Goal: Check status: Check status

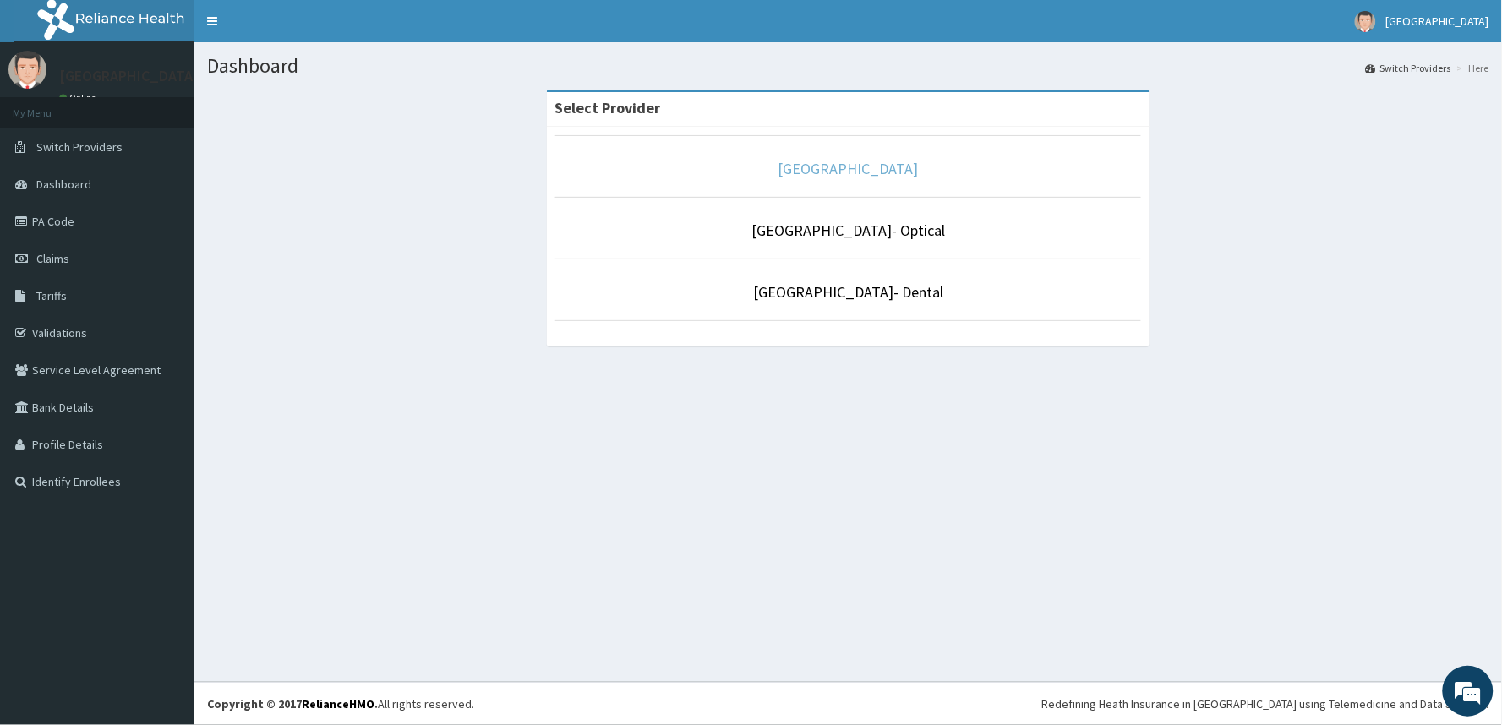
click at [825, 167] on link "[GEOGRAPHIC_DATA]" at bounding box center [848, 168] width 140 height 19
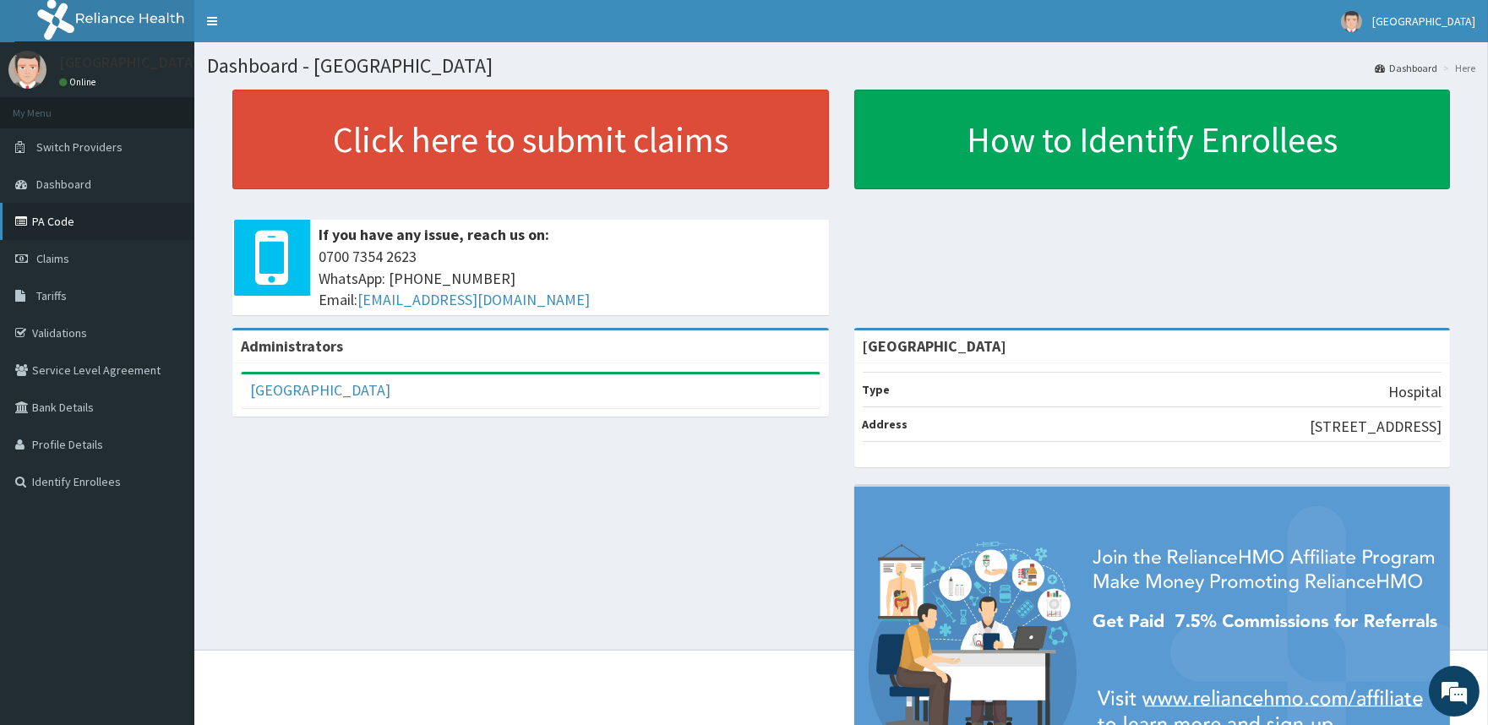
click at [77, 215] on link "PA Code" at bounding box center [97, 221] width 194 height 37
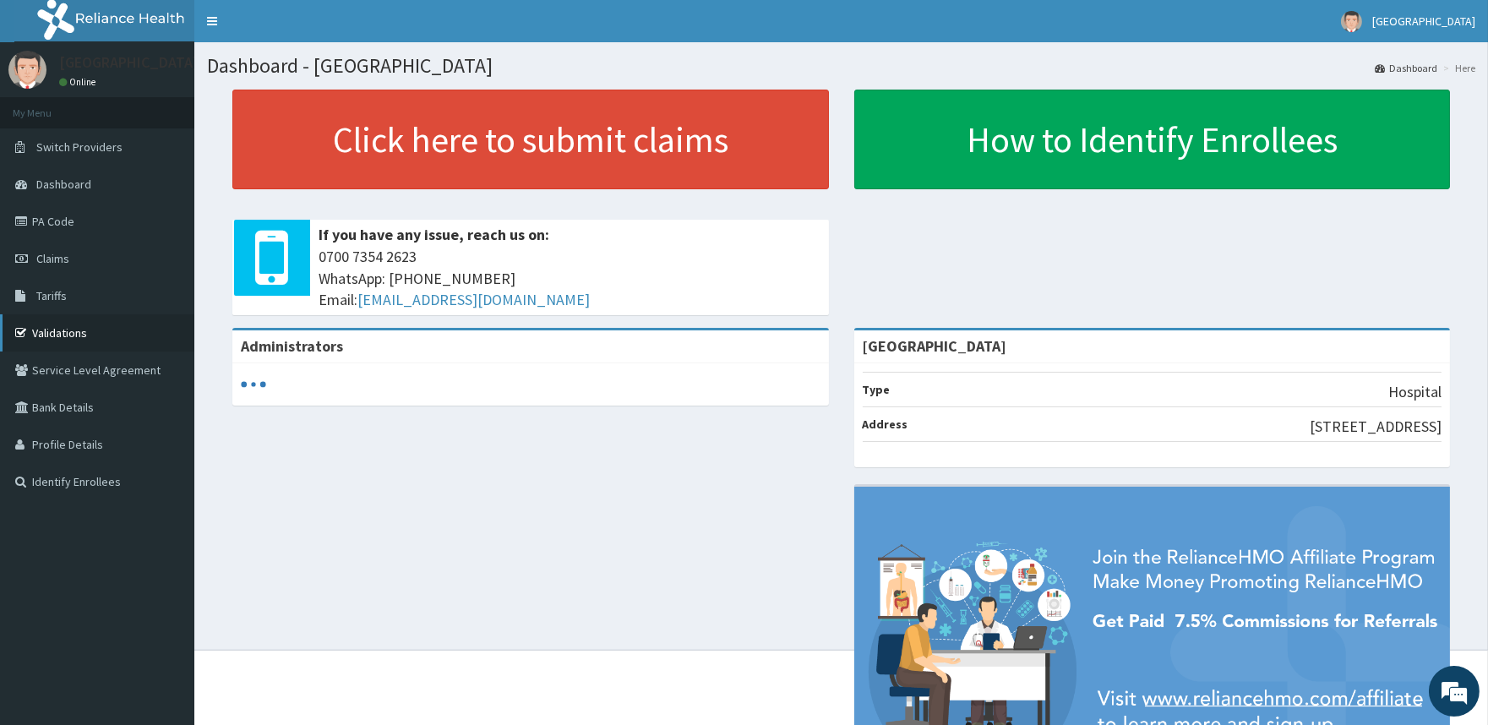
click at [62, 326] on link "Validations" at bounding box center [97, 332] width 194 height 37
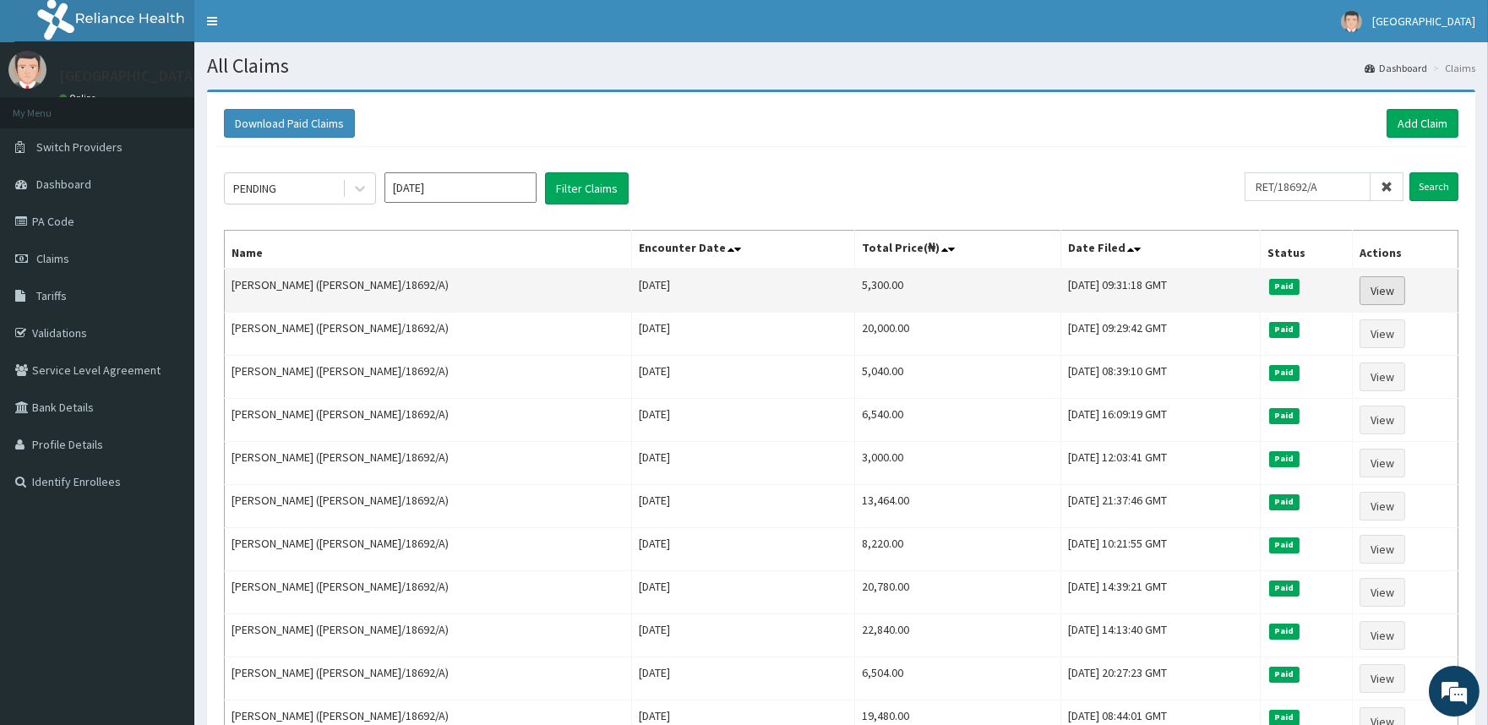
click at [1367, 288] on link "View" at bounding box center [1383, 290] width 46 height 29
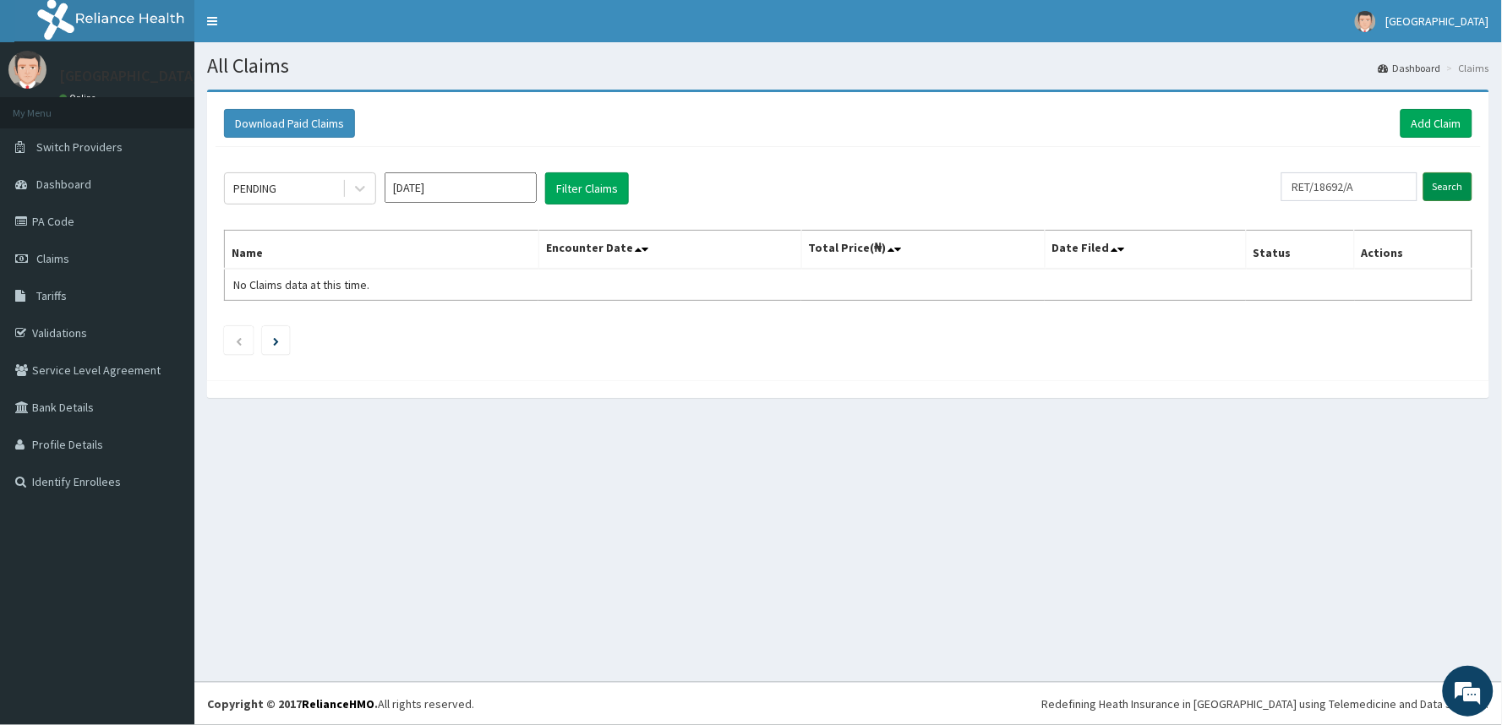
click at [1449, 176] on input "Search" at bounding box center [1447, 186] width 49 height 29
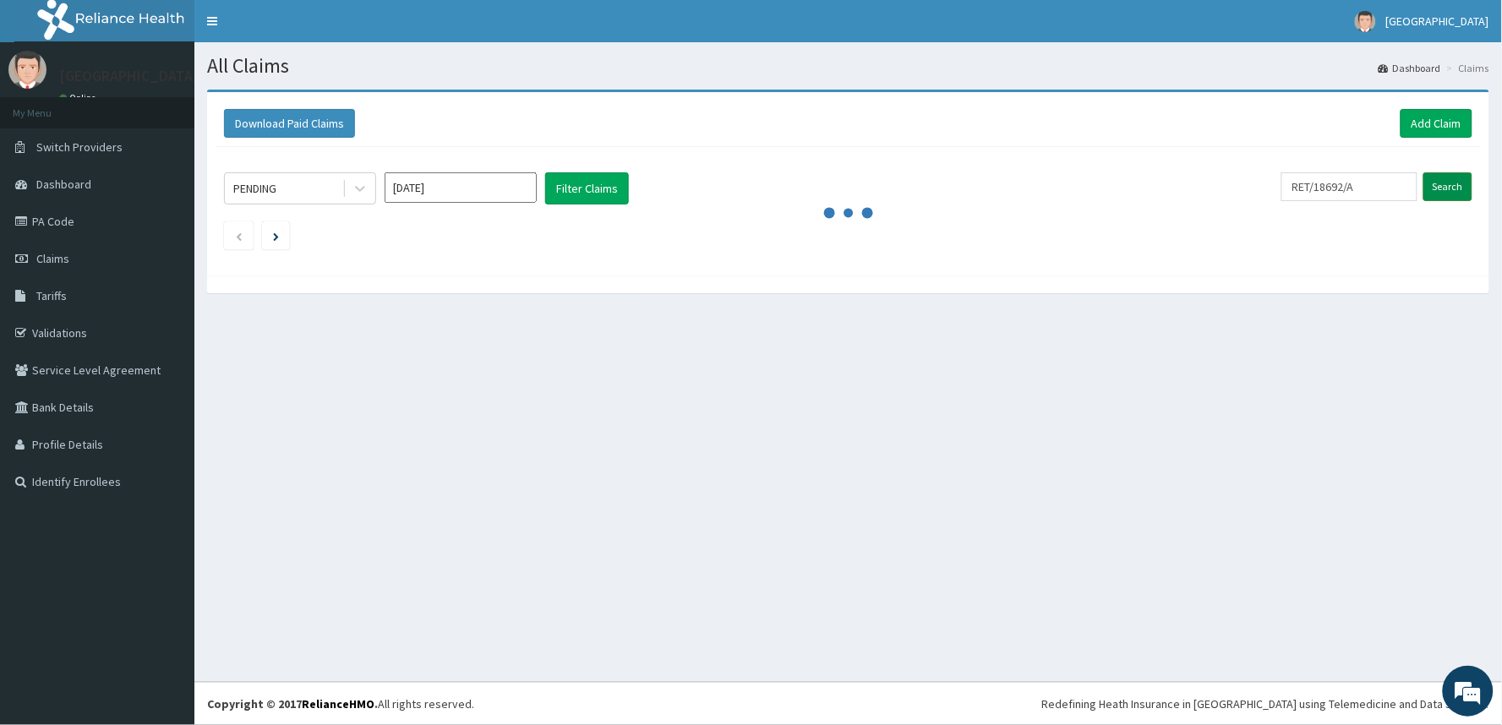
click at [1449, 176] on input "Search" at bounding box center [1447, 186] width 49 height 29
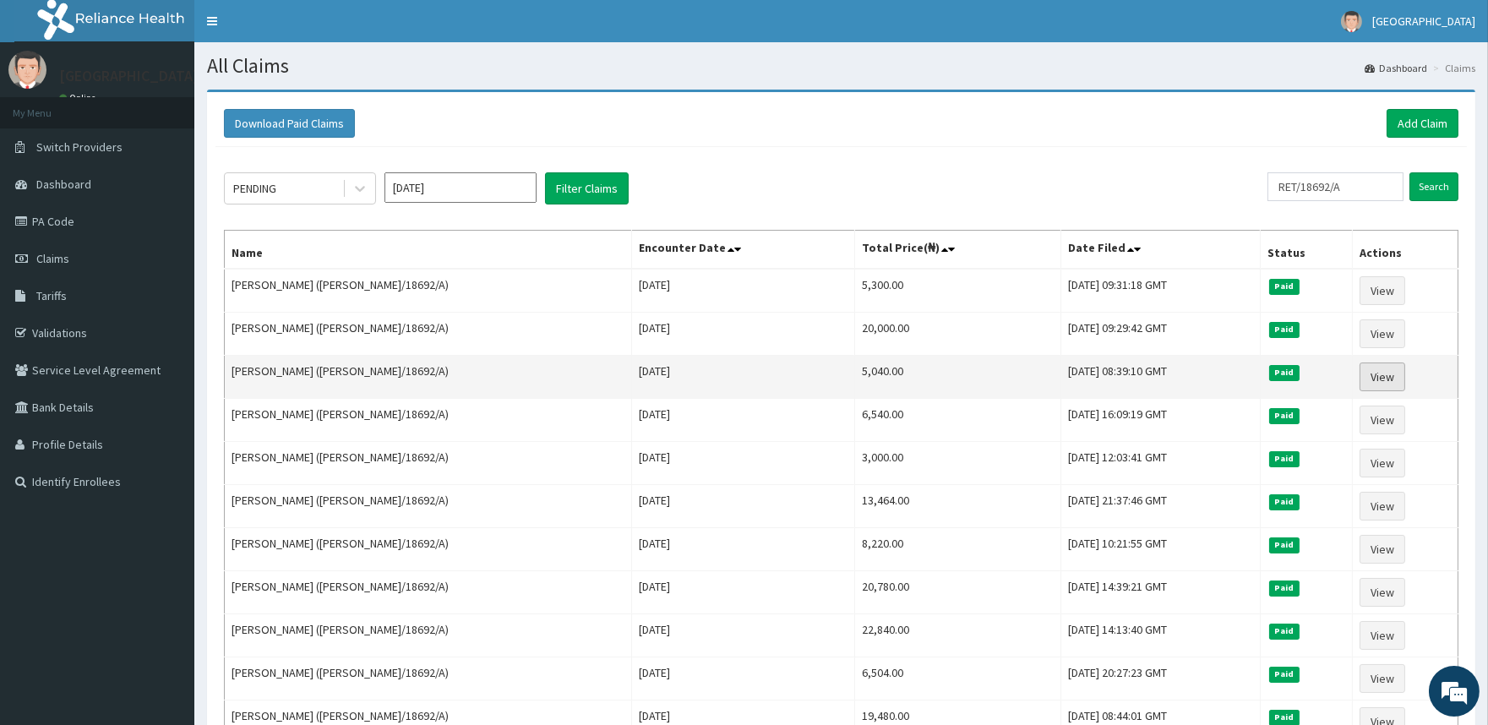
click at [1388, 379] on link "View" at bounding box center [1383, 377] width 46 height 29
